Goal: Task Accomplishment & Management: Manage account settings

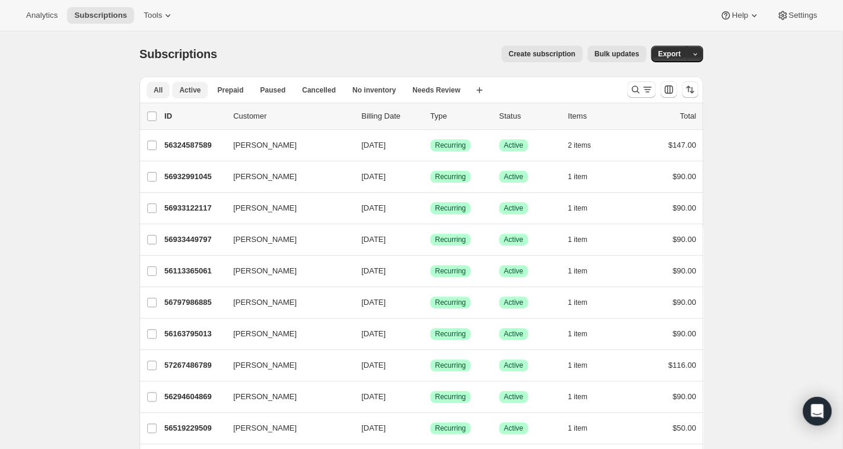
click at [194, 90] on span "Active" at bounding box center [189, 89] width 21 height 9
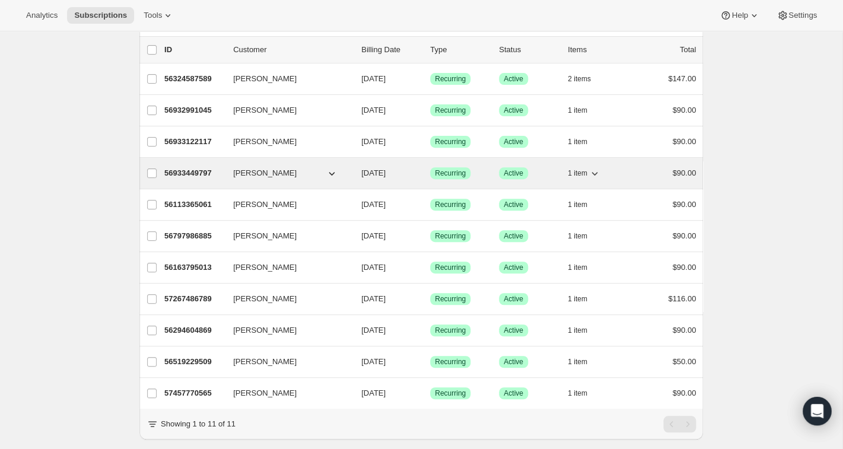
scroll to position [68, 0]
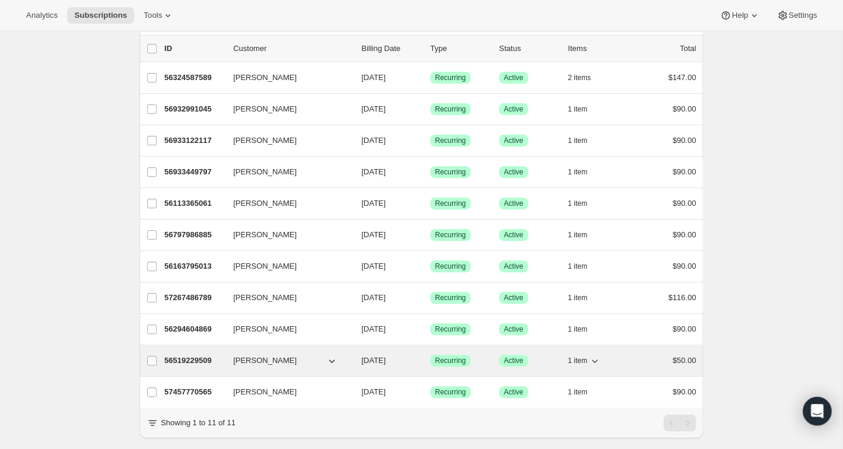
click at [263, 358] on span "[PERSON_NAME]" at bounding box center [264, 361] width 63 height 12
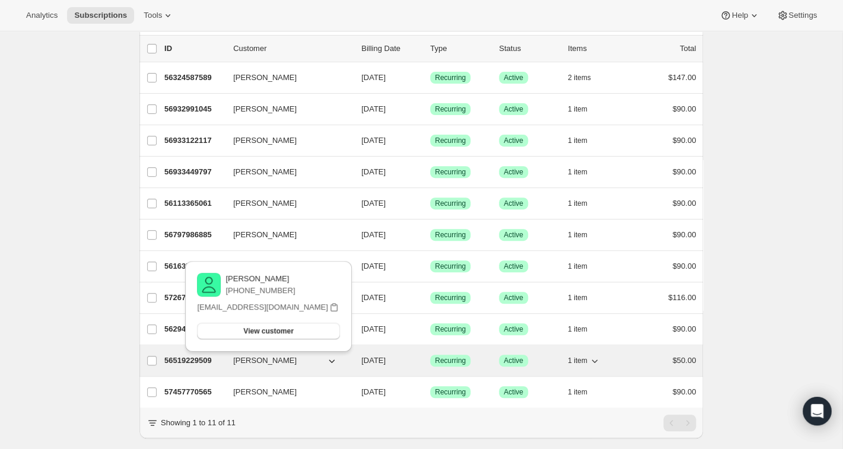
click at [212, 356] on p "56519229509" at bounding box center [193, 361] width 59 height 12
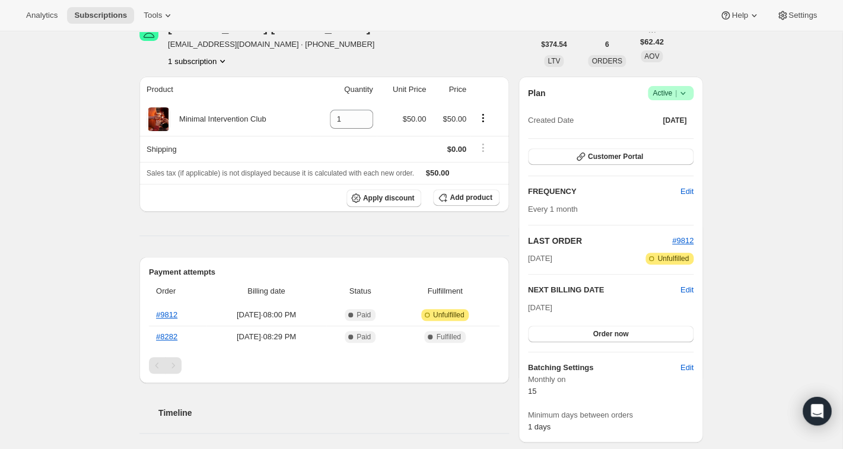
scroll to position [63, 0]
click at [198, 339] on th "#8282" at bounding box center [178, 337] width 58 height 22
click at [173, 337] on link "#8282" at bounding box center [166, 337] width 21 height 9
click at [165, 312] on link "#9812" at bounding box center [166, 315] width 21 height 9
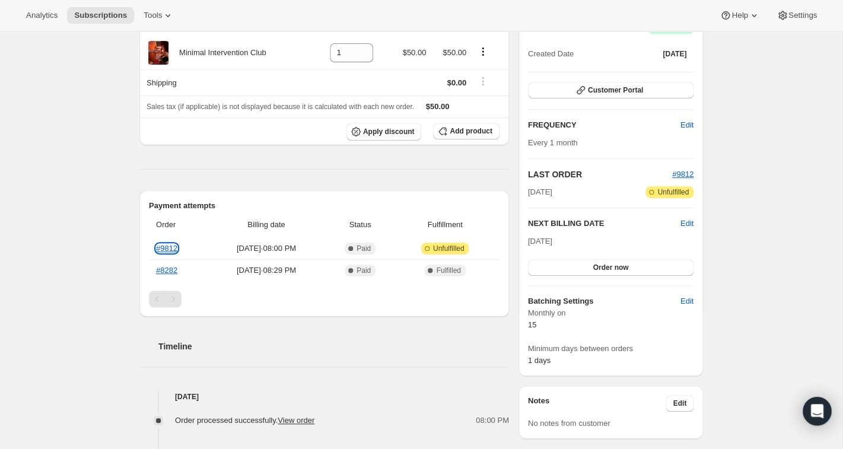
scroll to position [0, 0]
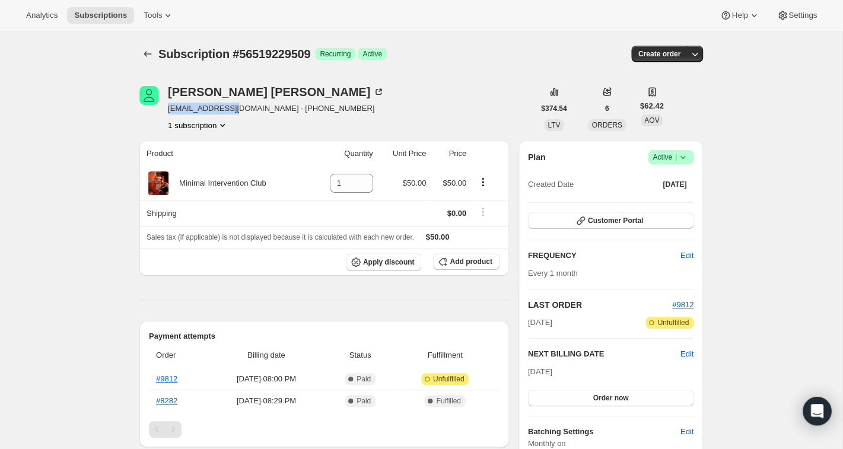
drag, startPoint x: 167, startPoint y: 110, endPoint x: 235, endPoint y: 114, distance: 69.0
click at [235, 114] on div "[PERSON_NAME] [EMAIL_ADDRESS][DOMAIN_NAME] · [PHONE_NUMBER] 1 subscription" at bounding box center [336, 108] width 394 height 45
copy span "[EMAIL_ADDRESS][DOMAIN_NAME]"
